Goal: Find specific page/section: Find specific page/section

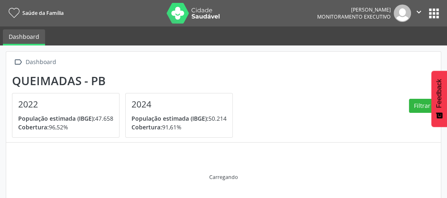
click at [417, 13] on icon "" at bounding box center [418, 11] width 9 height 9
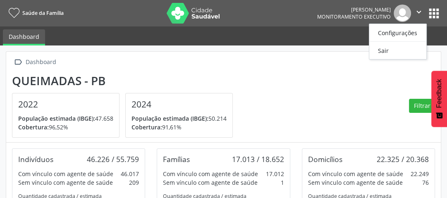
click at [377, 96] on section "Queimadas - PB 2022 População estimada (IBGE): 47.658 Cobertura: 96,52% 2024 Po…" at bounding box center [223, 106] width 423 height 64
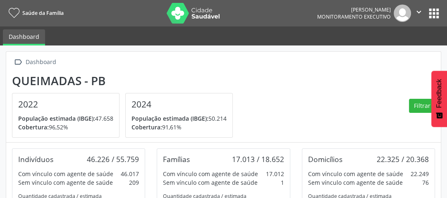
click at [26, 35] on link "Dashboard" at bounding box center [24, 37] width 42 height 16
click at [428, 11] on button "apps" at bounding box center [434, 13] width 14 height 14
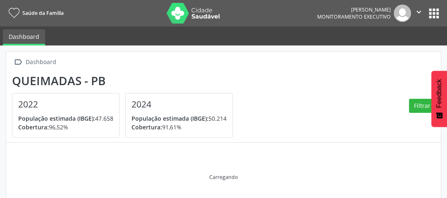
click at [438, 14] on button "apps" at bounding box center [434, 13] width 14 height 14
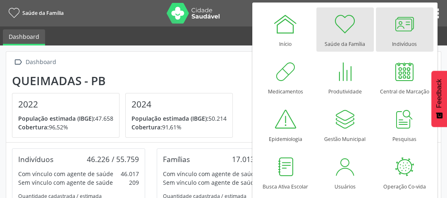
click at [405, 24] on div at bounding box center [404, 24] width 25 height 25
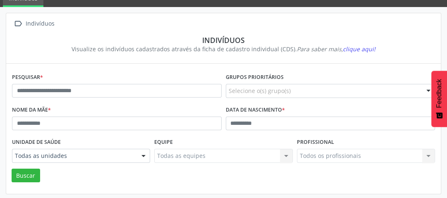
scroll to position [90, 0]
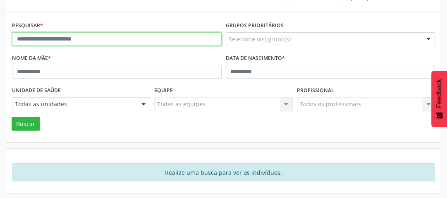
click at [106, 38] on input "text" at bounding box center [117, 39] width 210 height 14
type input "**********"
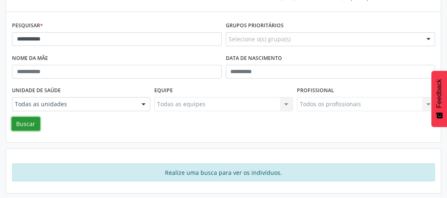
click at [32, 123] on button "Buscar" at bounding box center [26, 124] width 29 height 14
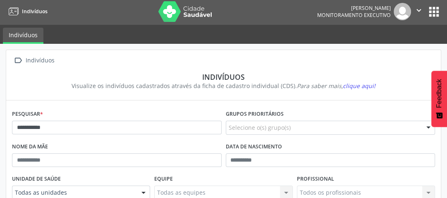
scroll to position [0, 0]
